Goal: Task Accomplishment & Management: Use online tool/utility

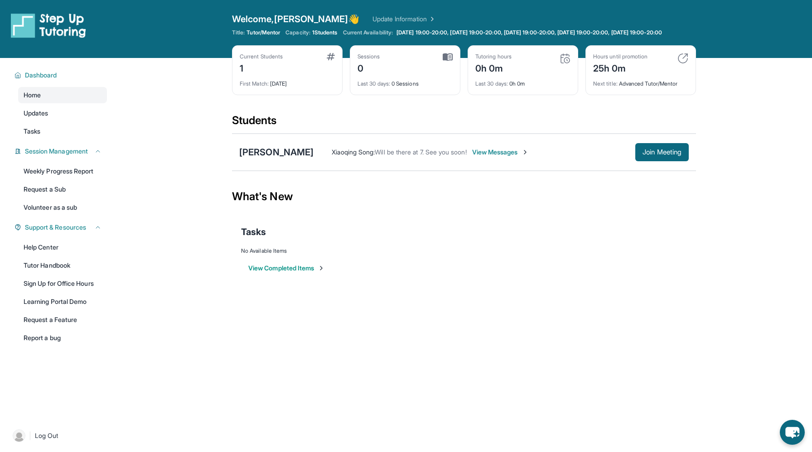
click at [302, 273] on button "View Completed Items" at bounding box center [286, 268] width 77 height 9
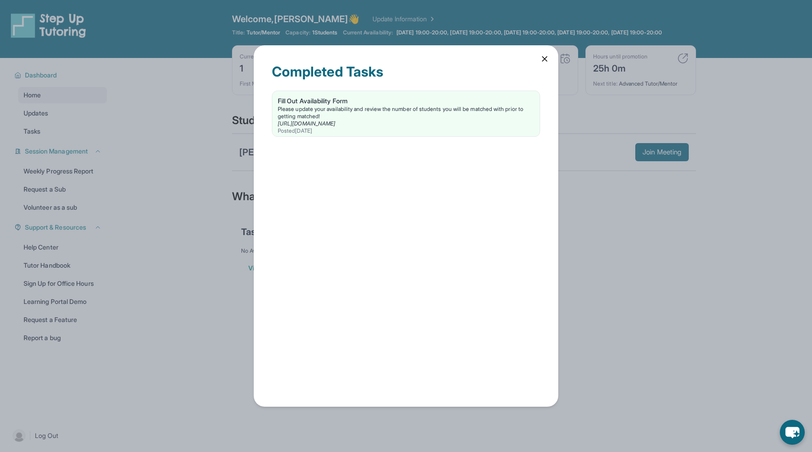
click at [545, 60] on icon at bounding box center [544, 58] width 9 height 9
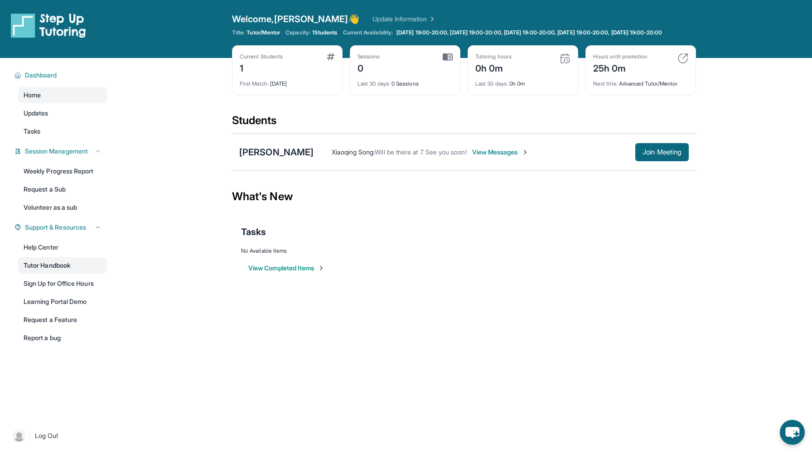
click at [70, 274] on link "Tutor Handbook" at bounding box center [62, 265] width 89 height 16
click at [294, 159] on div "[PERSON_NAME]" at bounding box center [276, 152] width 74 height 13
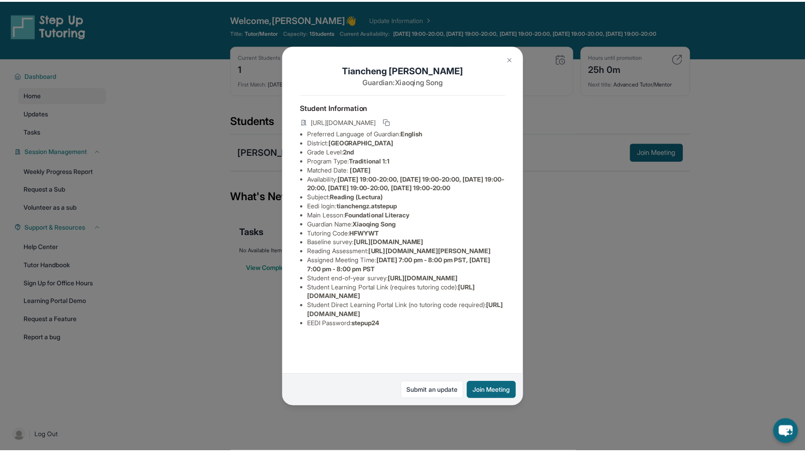
scroll to position [53, 0]
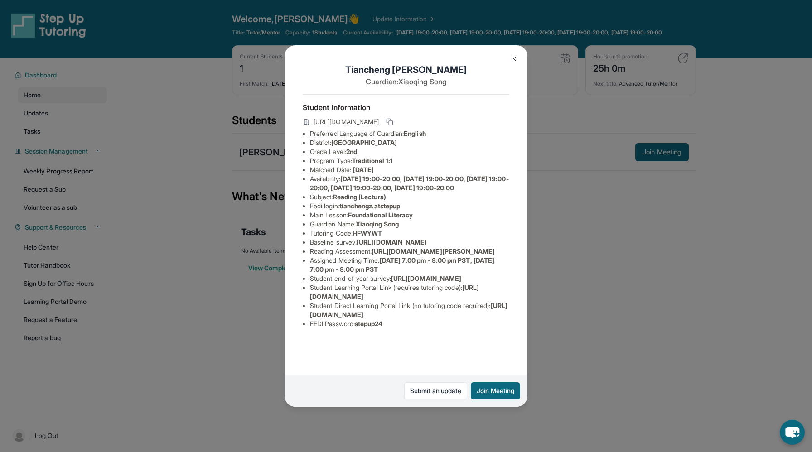
click at [593, 348] on div "[PERSON_NAME] Guardian: [PERSON_NAME] Student Information [URL][DOMAIN_NAME] Pr…" at bounding box center [406, 226] width 812 height 452
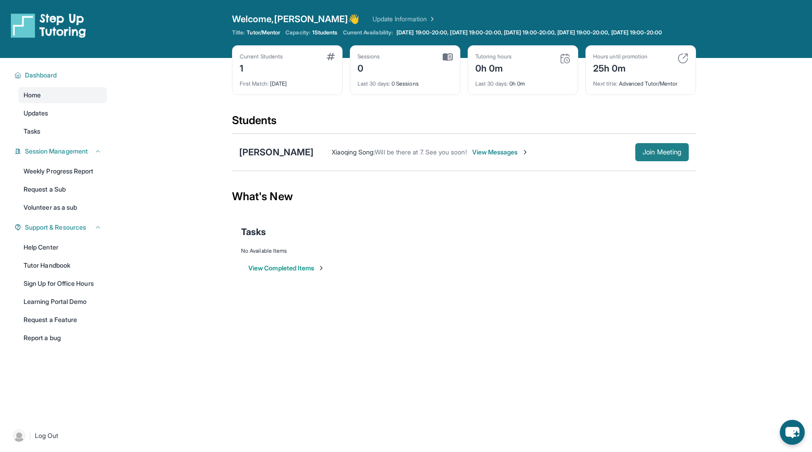
click at [659, 155] on span "Join Meeting" at bounding box center [662, 152] width 39 height 5
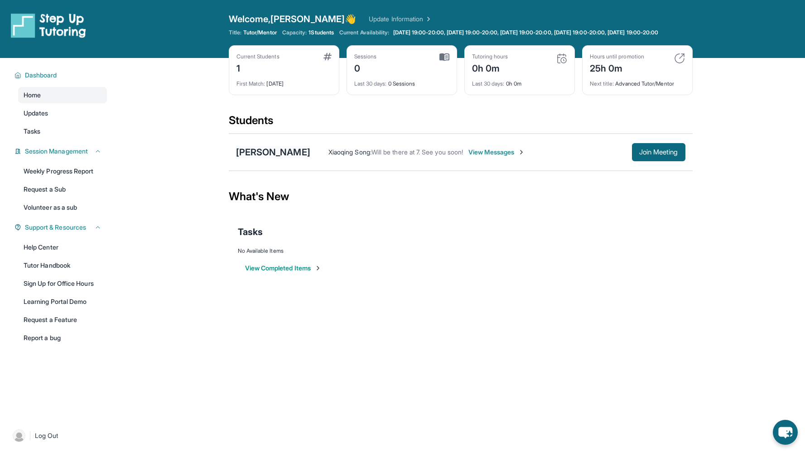
click at [289, 159] on div "[PERSON_NAME]" at bounding box center [273, 152] width 74 height 13
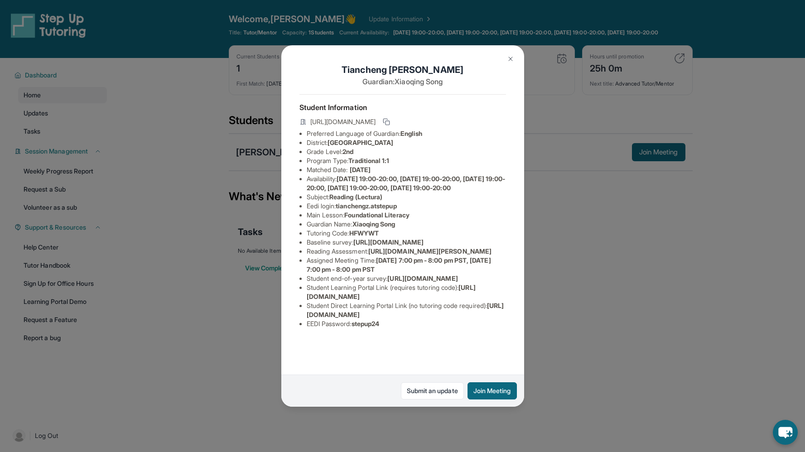
scroll to position [60, 0]
drag, startPoint x: 463, startPoint y: 224, endPoint x: 308, endPoint y: 211, distance: 155.6
click at [308, 211] on div "[PERSON_NAME] Guardian: [PERSON_NAME] Student Information [URL][DOMAIN_NAME] Pr…" at bounding box center [402, 226] width 243 height 362
copy span "[URL][DOMAIN_NAME]"
